Goal: Navigation & Orientation: Find specific page/section

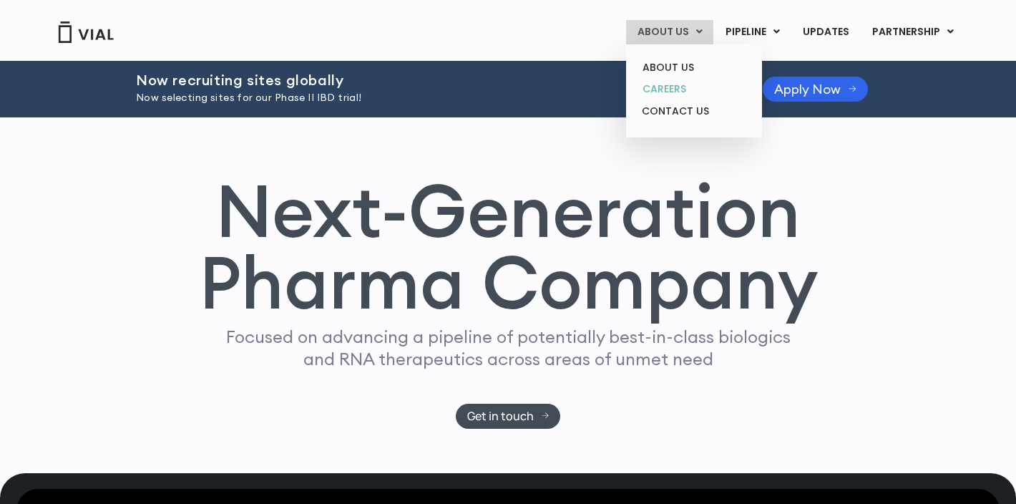
click at [673, 91] on link "CAREERS" at bounding box center [693, 89] width 125 height 22
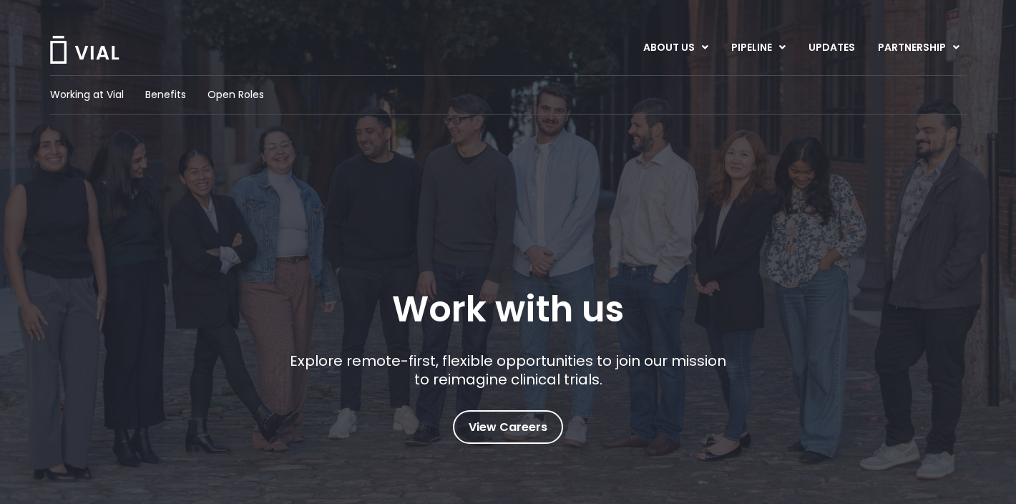
click at [100, 44] on img at bounding box center [85, 50] width 72 height 28
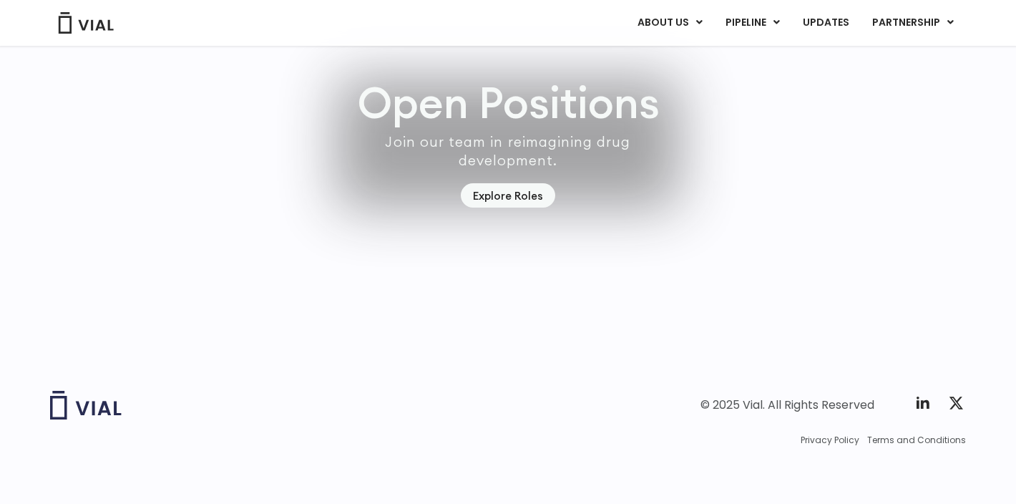
scroll to position [4253, 0]
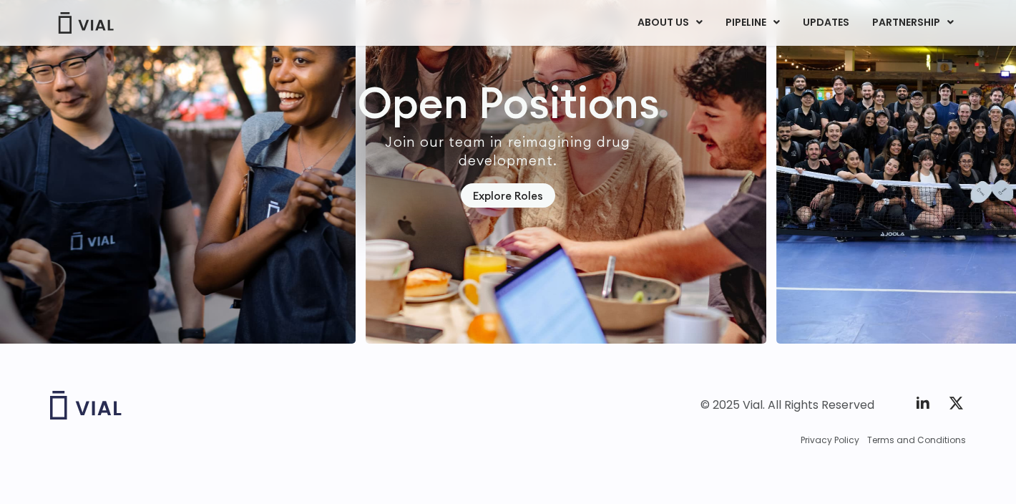
click at [1008, 213] on img "3 / 7" at bounding box center [977, 126] width 401 height 434
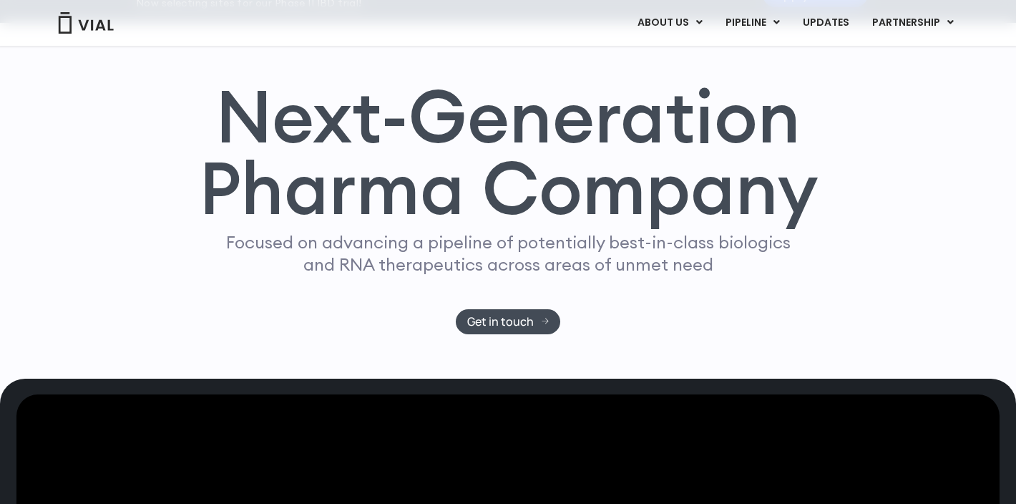
scroll to position [98, 0]
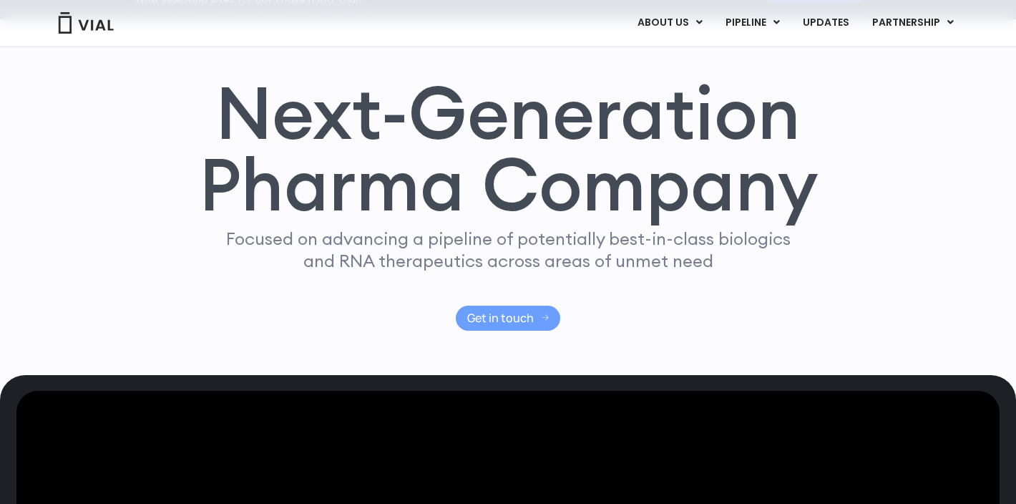
click at [542, 323] on link "Get in touch" at bounding box center [508, 318] width 105 height 25
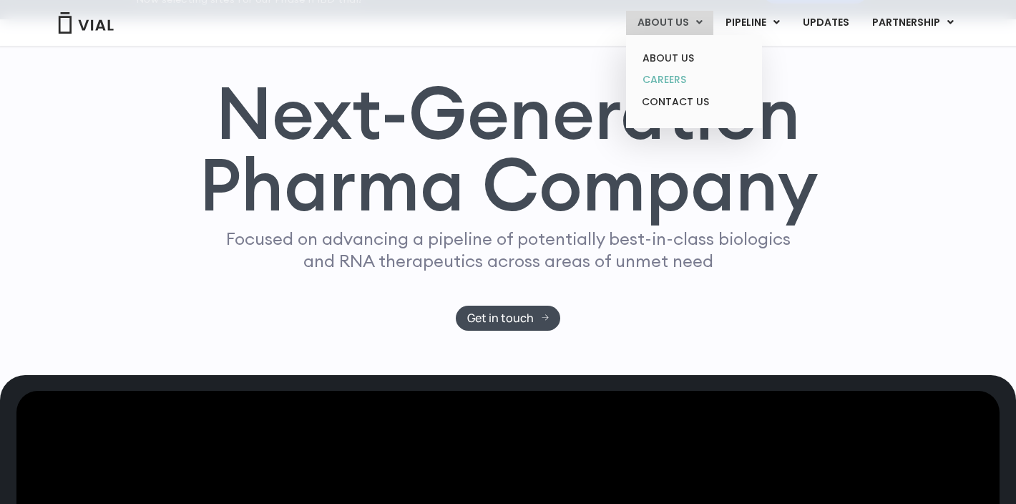
click at [684, 81] on link "CAREERS" at bounding box center [693, 80] width 125 height 22
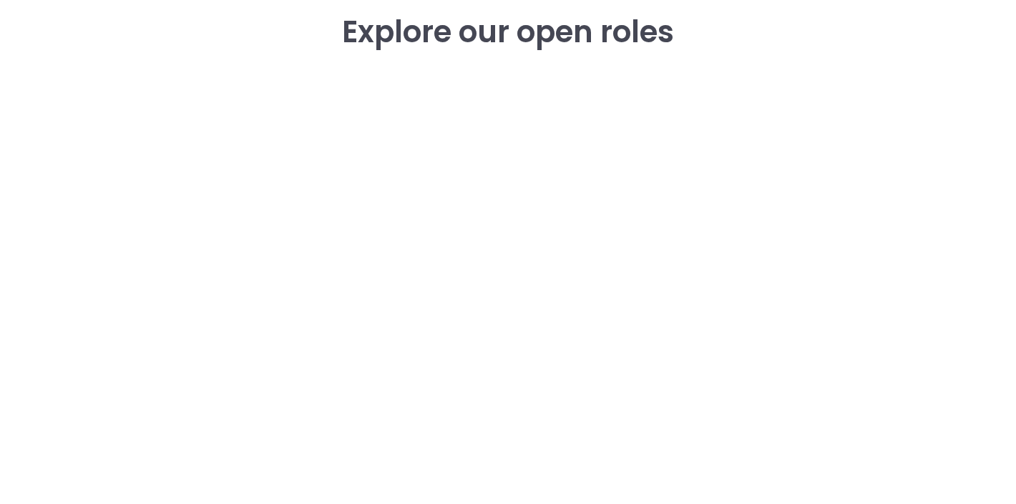
scroll to position [2078, 0]
